Goal: Ask a question: Seek information or help from site administrators or community

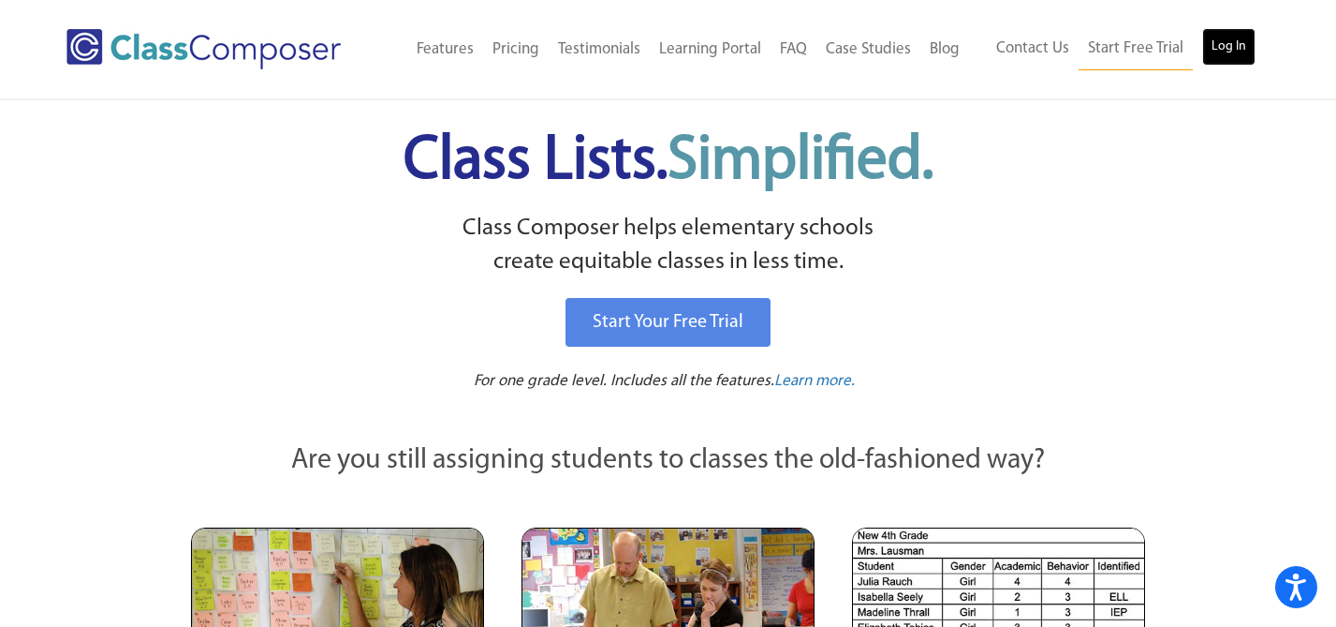
click at [1248, 43] on link "Log In" at bounding box center [1229, 46] width 53 height 37
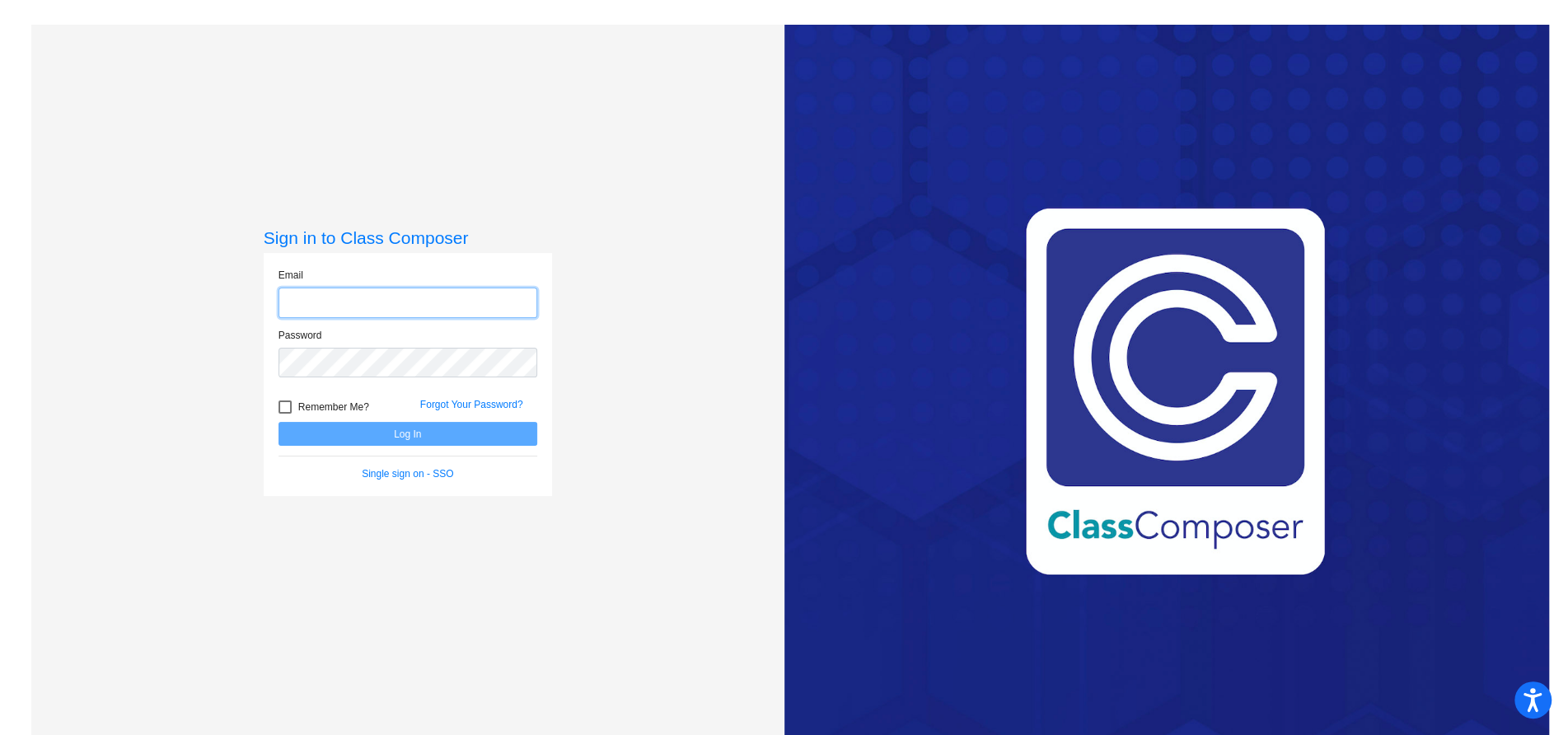
type input "dreagan@bethlehemschools.org"
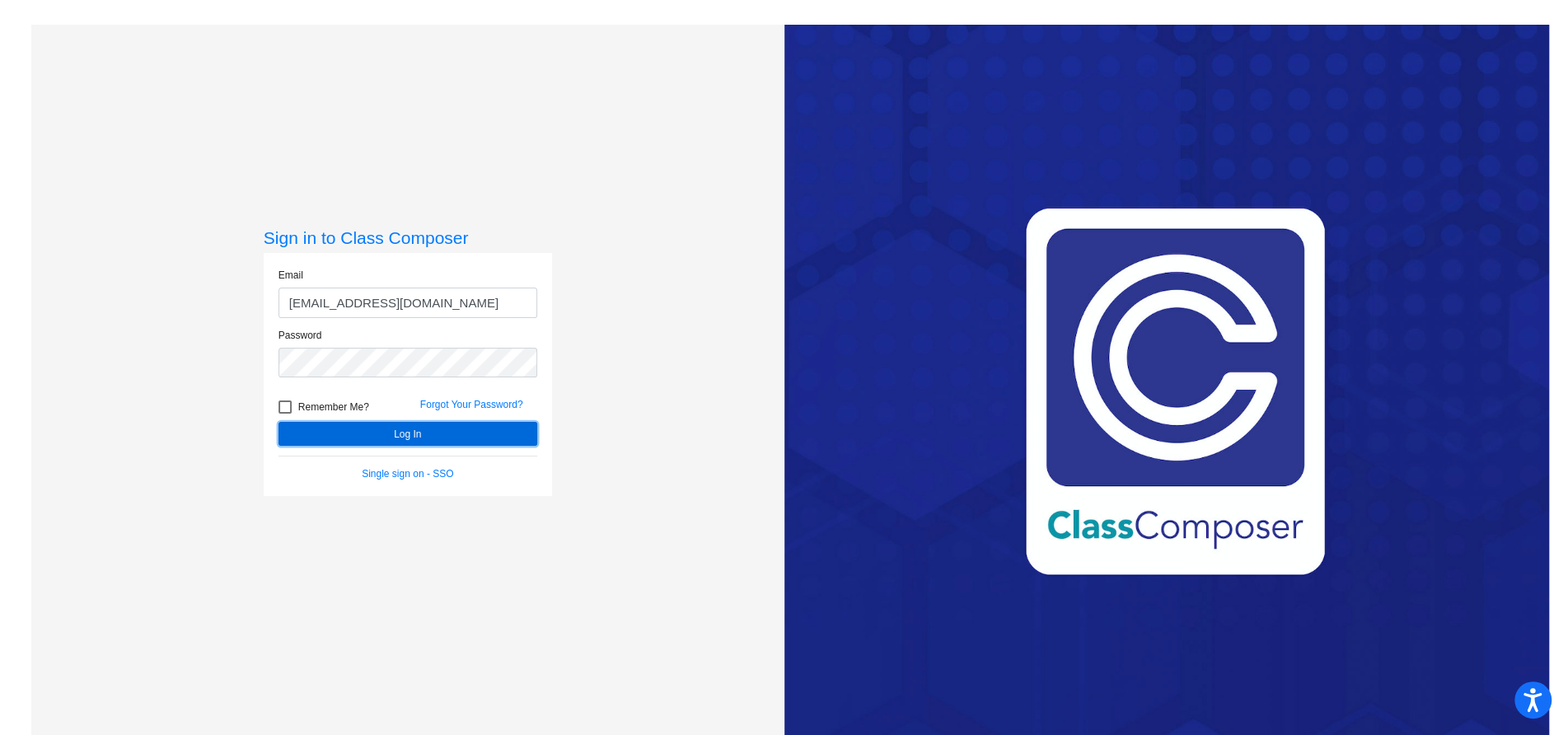
click at [407, 435] on button "Log In" at bounding box center [408, 434] width 259 height 24
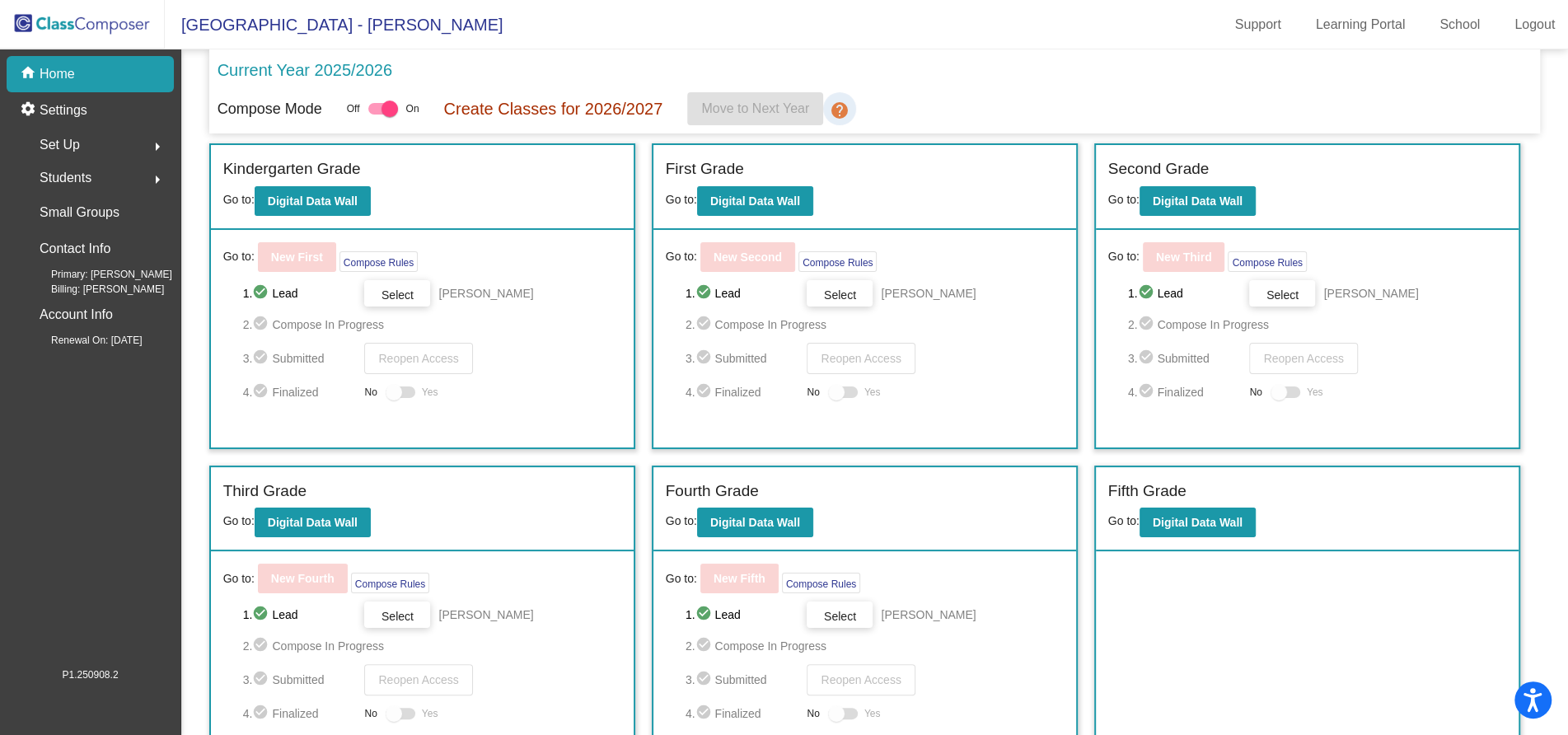
click at [840, 110] on mat-icon "help" at bounding box center [839, 110] width 19 height 19
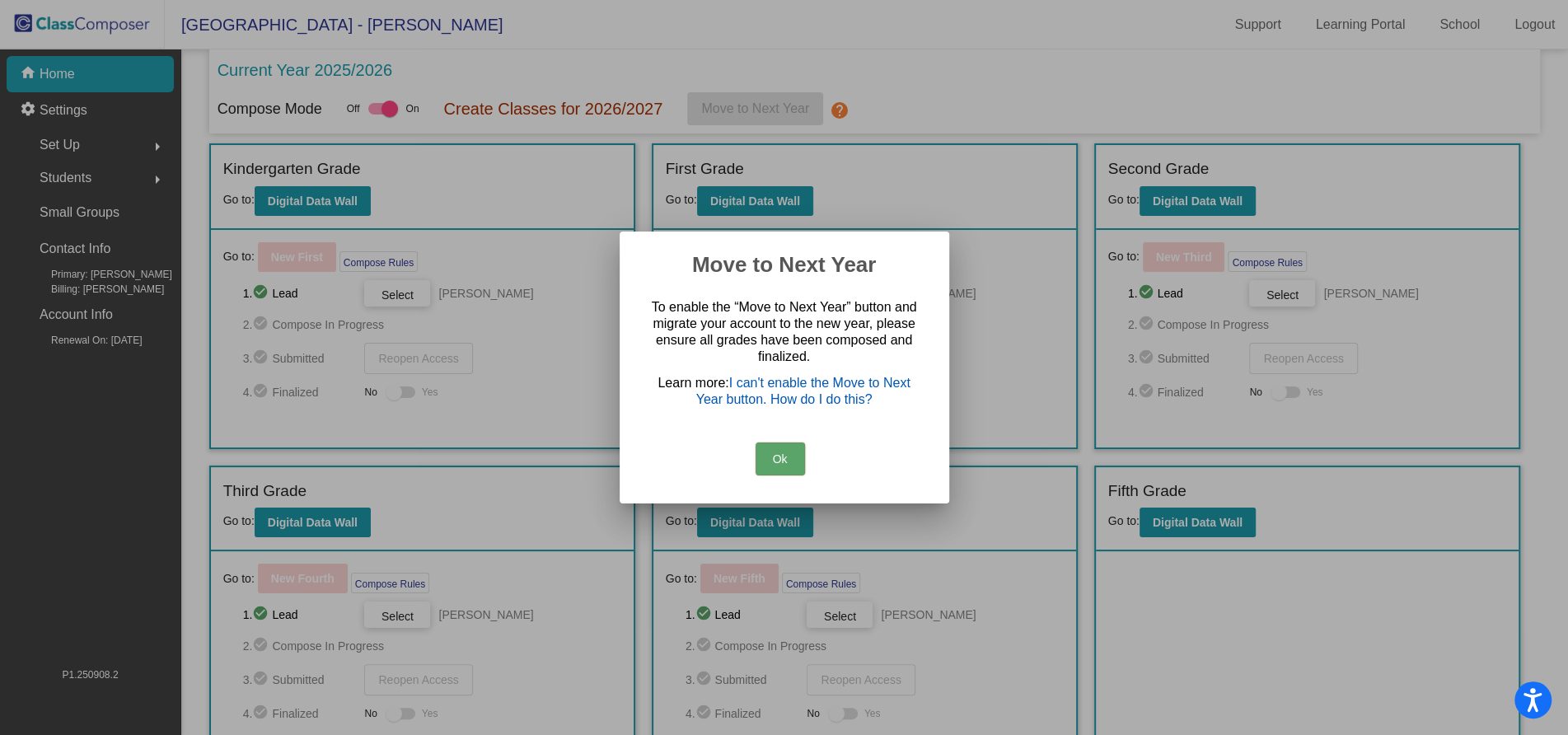
click at [814, 392] on link "I can't enable the Move to Next Year button. How do I do this?" at bounding box center [803, 391] width 215 height 31
click at [773, 464] on button "Ok" at bounding box center [780, 459] width 49 height 33
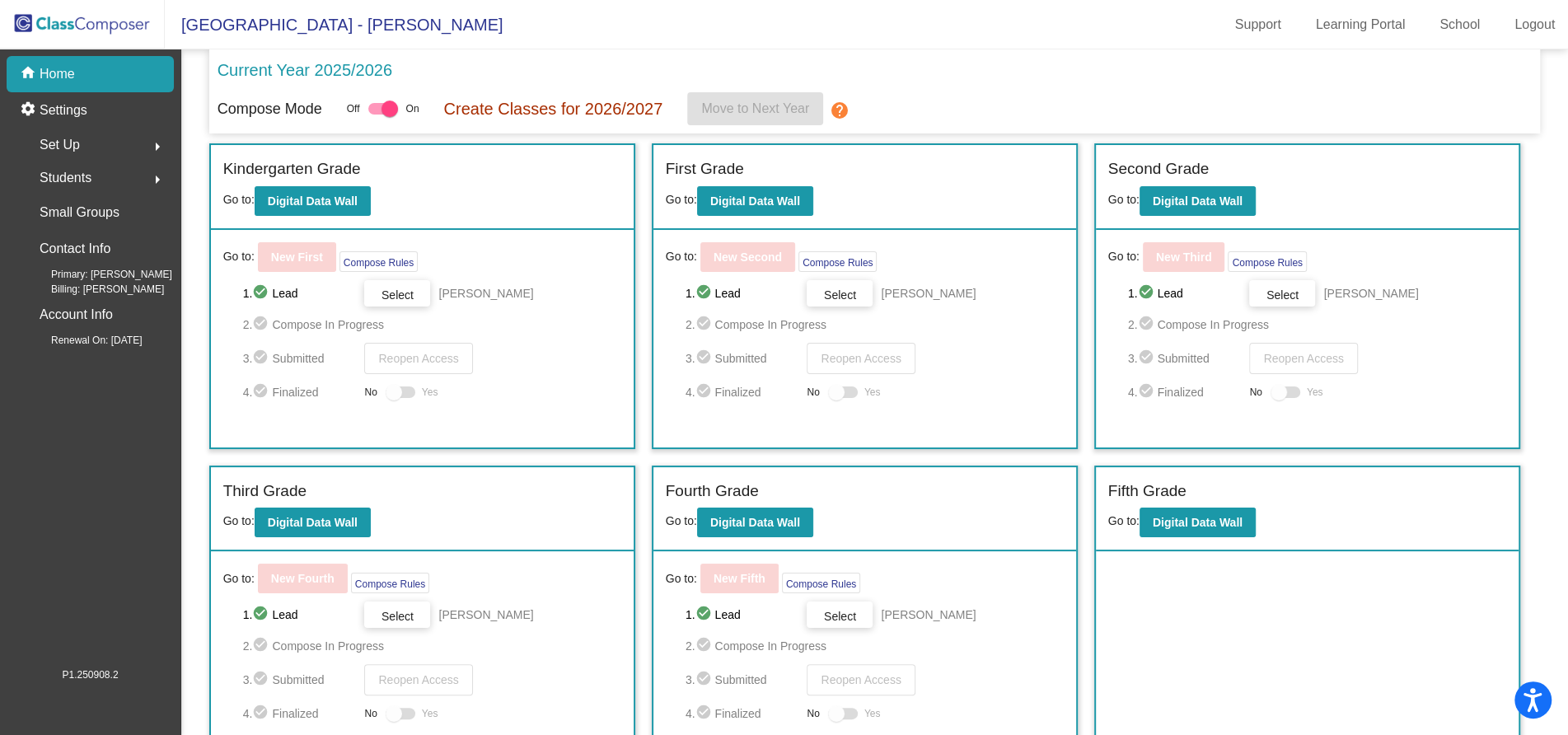
click at [307, 73] on p "Current Year 2025/2026" at bounding box center [304, 70] width 175 height 25
